Goal: Transaction & Acquisition: Purchase product/service

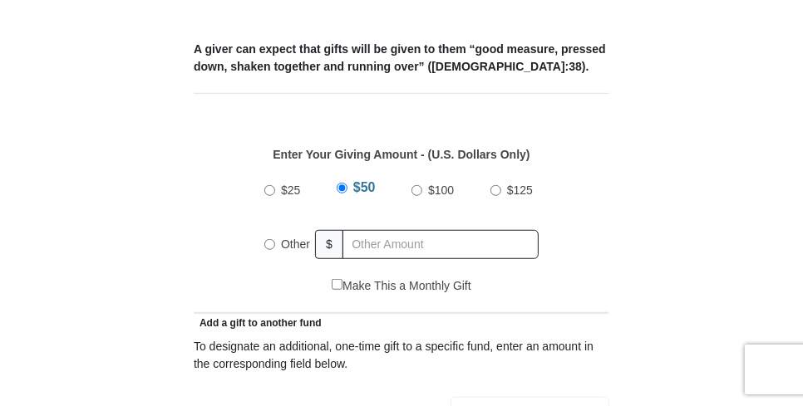
scroll to position [748, 0]
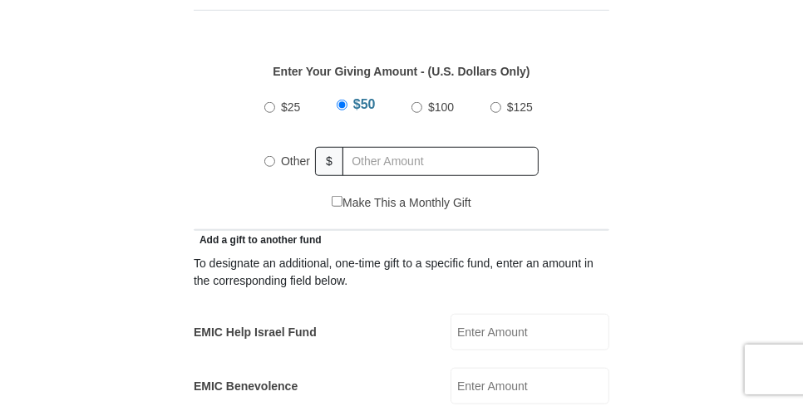
click at [269, 156] on input "Other" at bounding box center [269, 161] width 11 height 11
radio input "true"
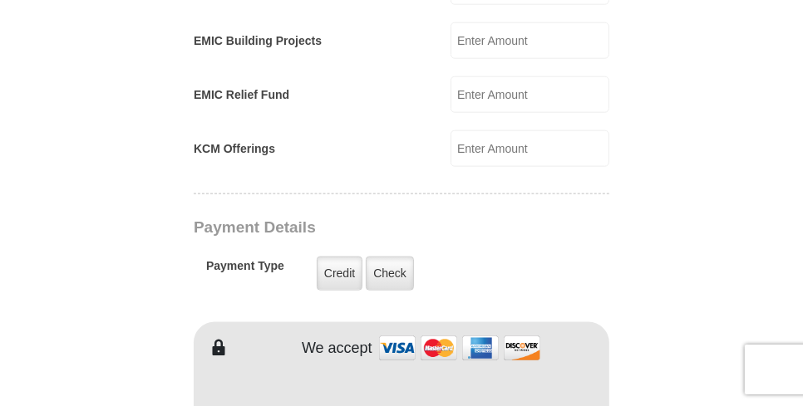
scroll to position [1163, 0]
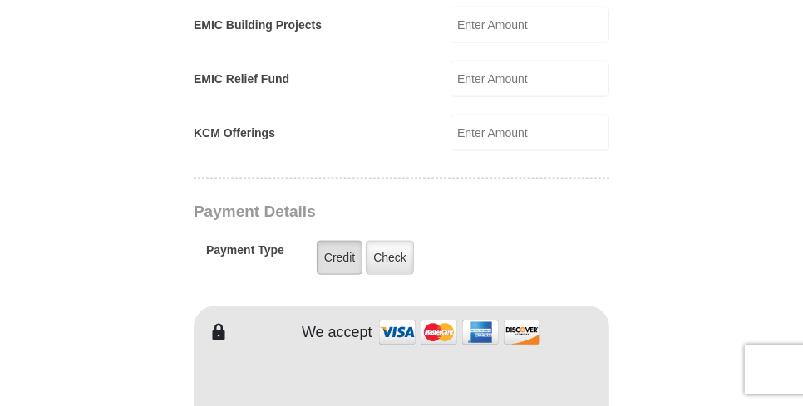
type input "193.00"
click at [330, 241] on label "Credit" at bounding box center [340, 258] width 46 height 34
click at [0, 0] on input "Credit" at bounding box center [0, 0] width 0 height 0
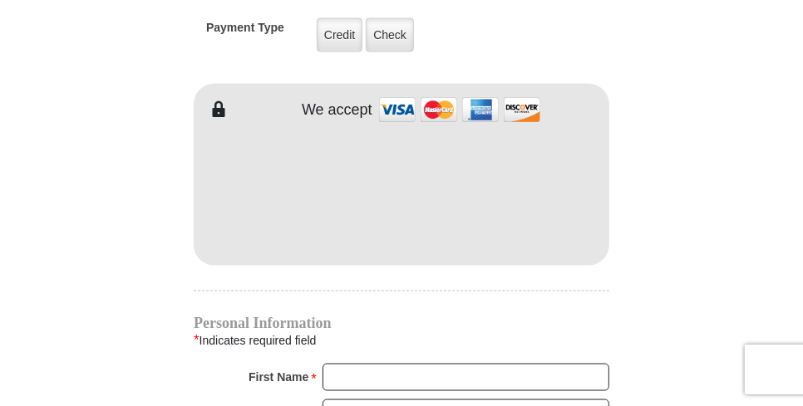
scroll to position [1496, 0]
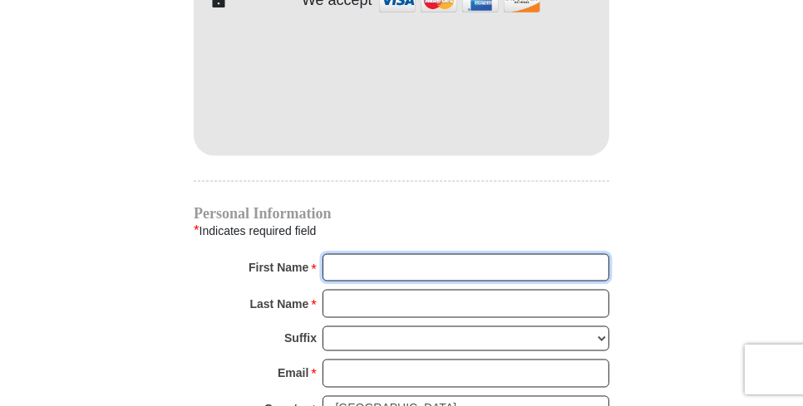
click at [347, 254] on input "First Name *" at bounding box center [465, 268] width 287 height 28
type input "Susan"
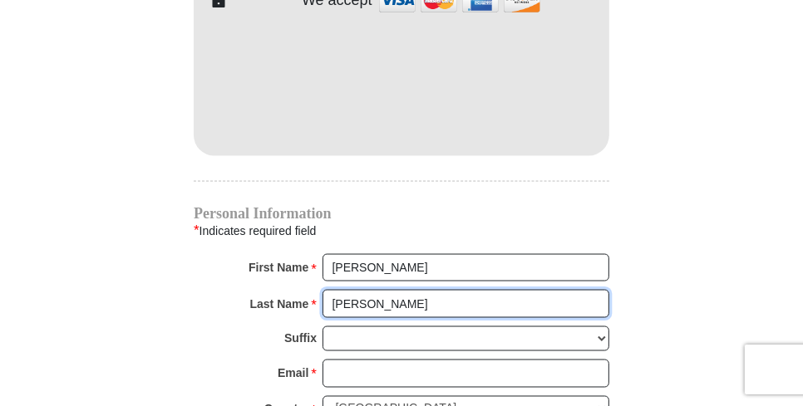
type input "Magallanes"
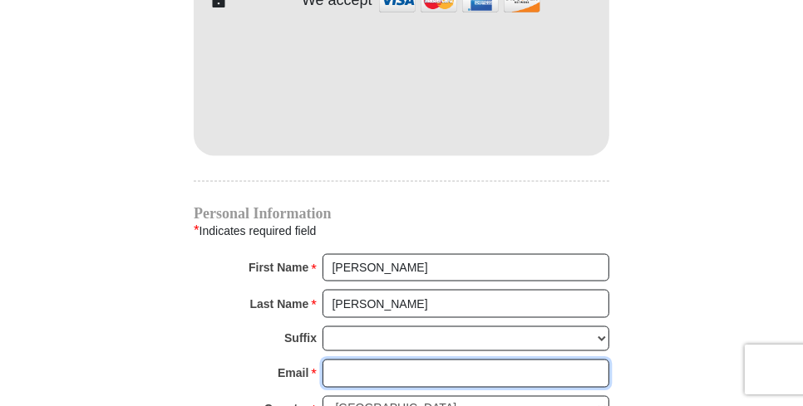
click at [363, 360] on input "Email *" at bounding box center [465, 374] width 287 height 28
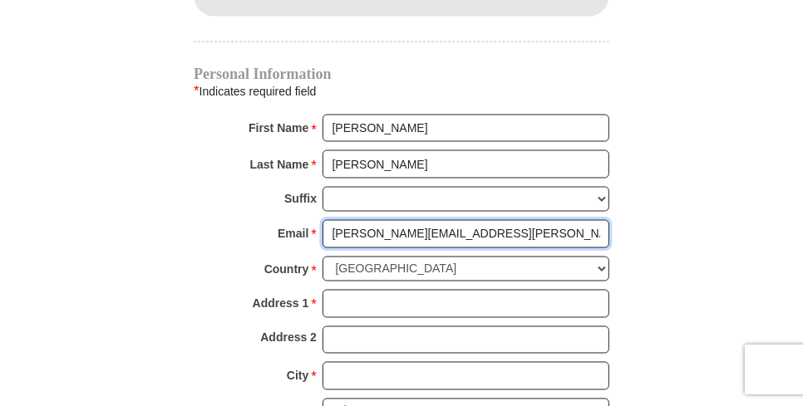
scroll to position [1662, 0]
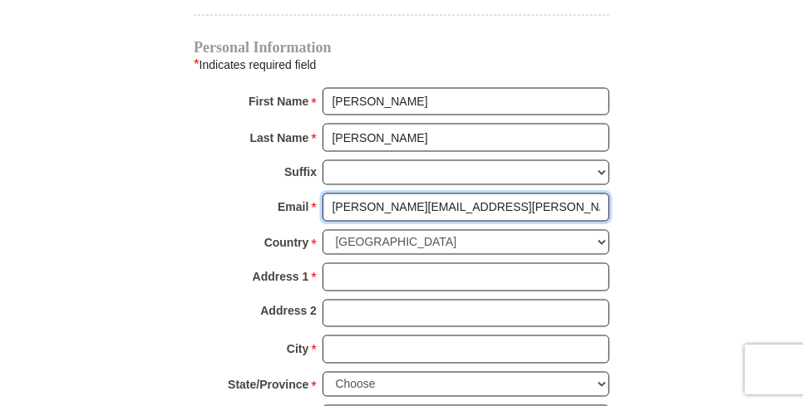
type input "magallanes.susan@yahoo.com"
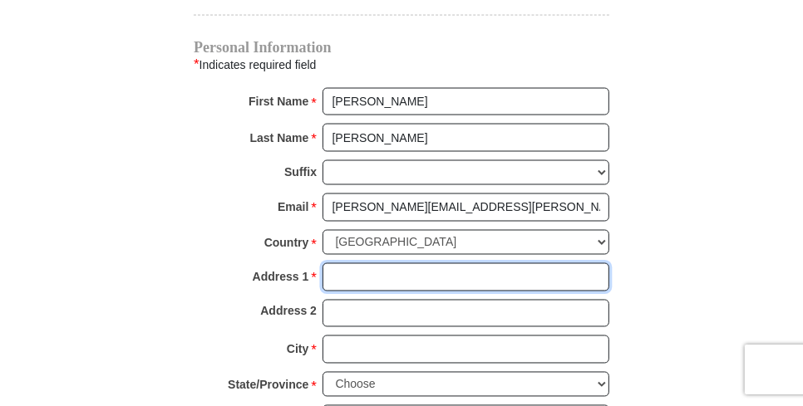
click at [342, 263] on input "Address 1 *" at bounding box center [465, 277] width 287 height 28
type input "2301 Covered Wagon Circle"
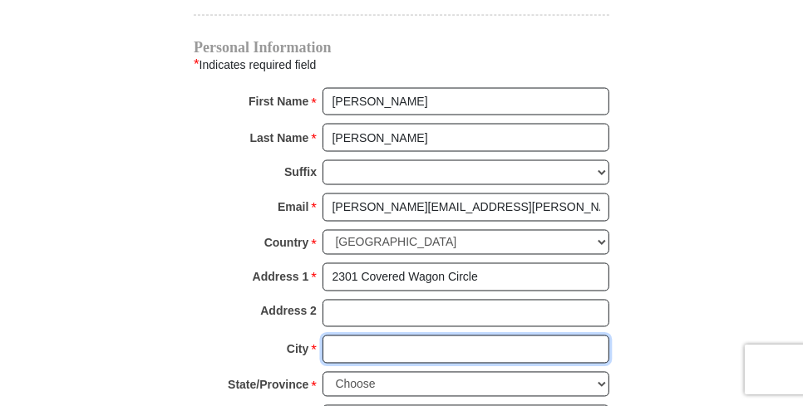
click at [330, 336] on input "City *" at bounding box center [465, 350] width 287 height 28
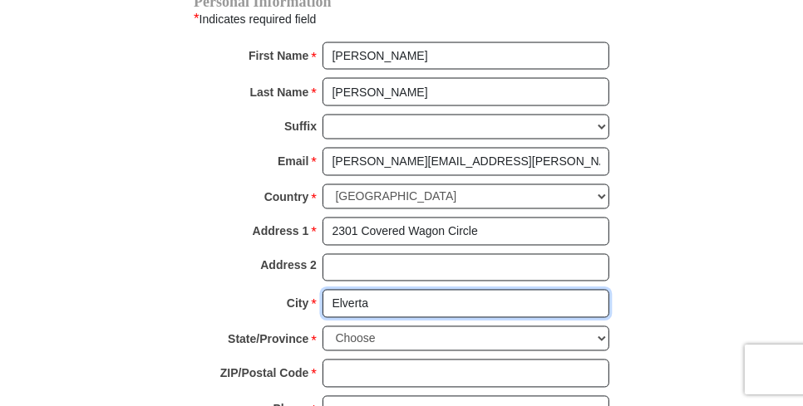
scroll to position [1745, 0]
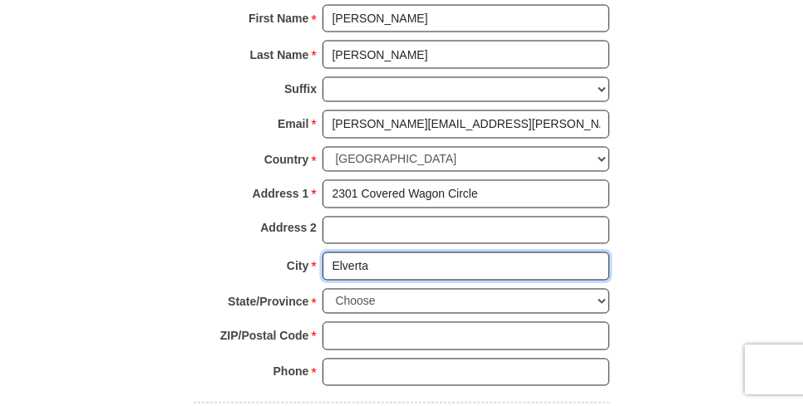
type input "Elverta"
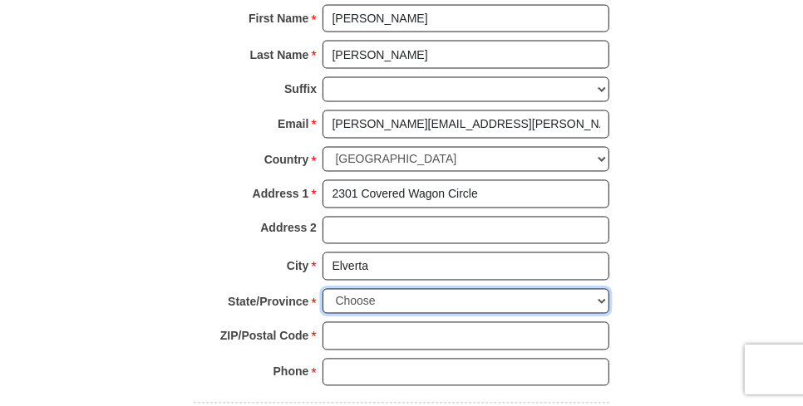
click at [601, 289] on select "Choose Alabama Alaska American Samoa Arizona Arkansas Armed Forces Americas Arm…" at bounding box center [465, 302] width 287 height 26
select select "CA"
click at [322, 289] on select "Choose Alabama Alaska American Samoa Arizona Arkansas Armed Forces Americas Arm…" at bounding box center [465, 302] width 287 height 26
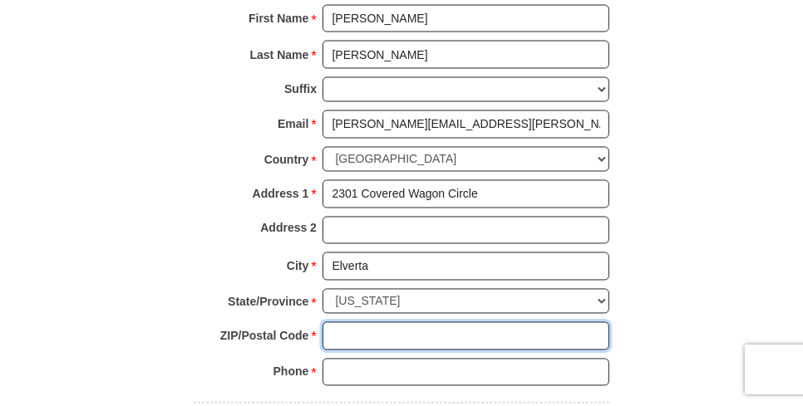
click at [368, 322] on input "ZIP/Postal Code *" at bounding box center [465, 336] width 287 height 28
type input "95626"
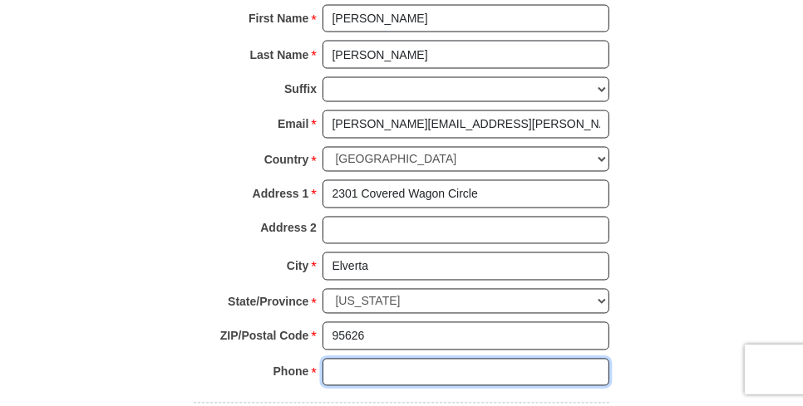
click at [366, 359] on input "Phone * *" at bounding box center [465, 373] width 287 height 28
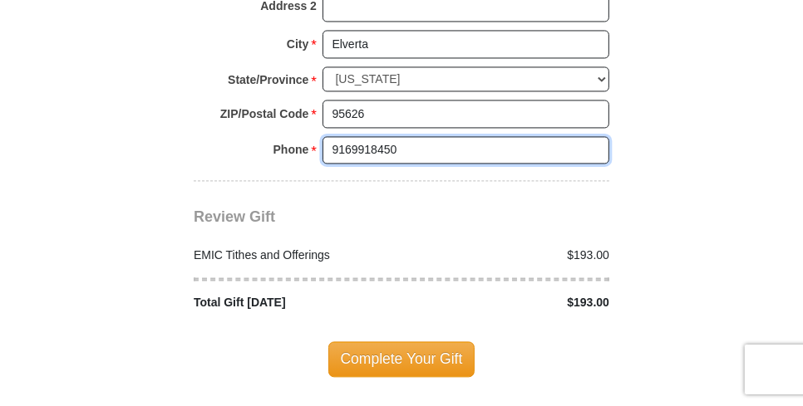
scroll to position [1994, 0]
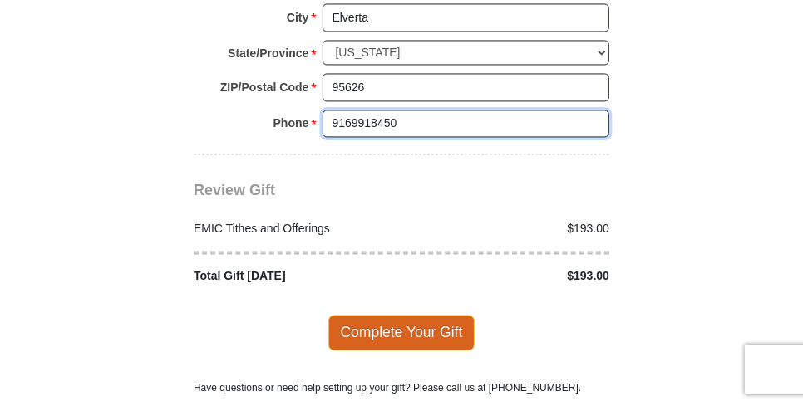
type input "9169918450"
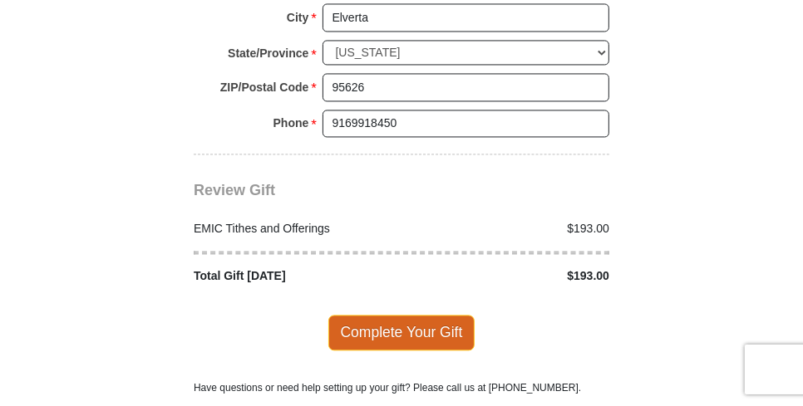
click at [400, 315] on span "Complete Your Gift" at bounding box center [401, 332] width 147 height 35
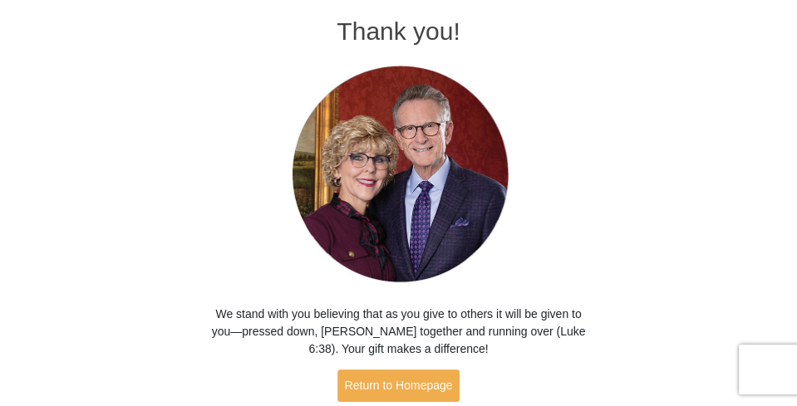
scroll to position [160, 0]
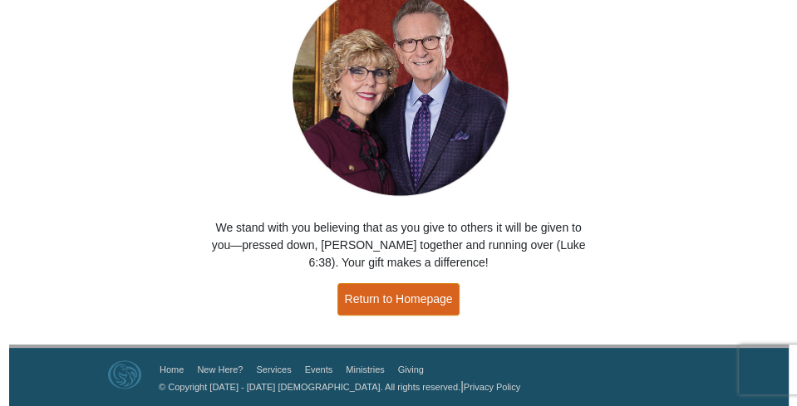
click at [396, 302] on link "Return to Homepage" at bounding box center [398, 299] width 123 height 32
